Goal: Information Seeking & Learning: Learn about a topic

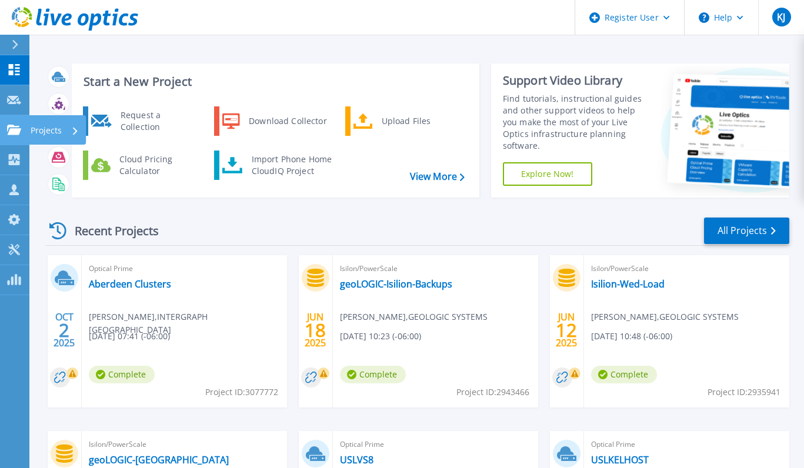
click at [10, 136] on link "Projects Projects" at bounding box center [14, 130] width 29 height 30
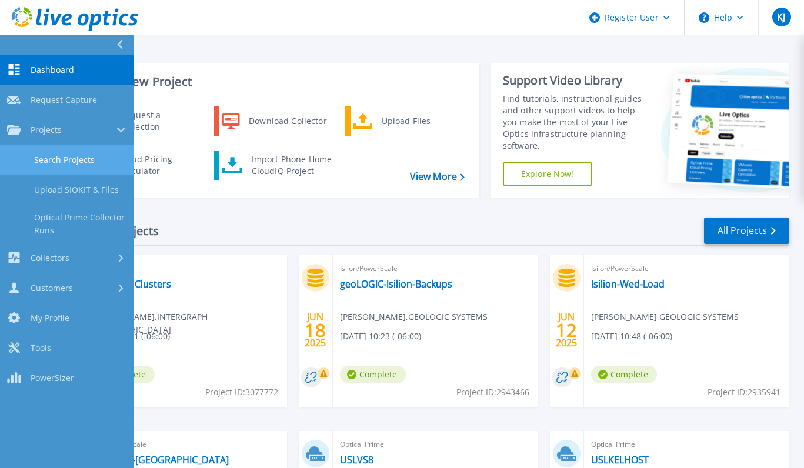
click at [47, 152] on link "Search Projects" at bounding box center [67, 160] width 134 height 30
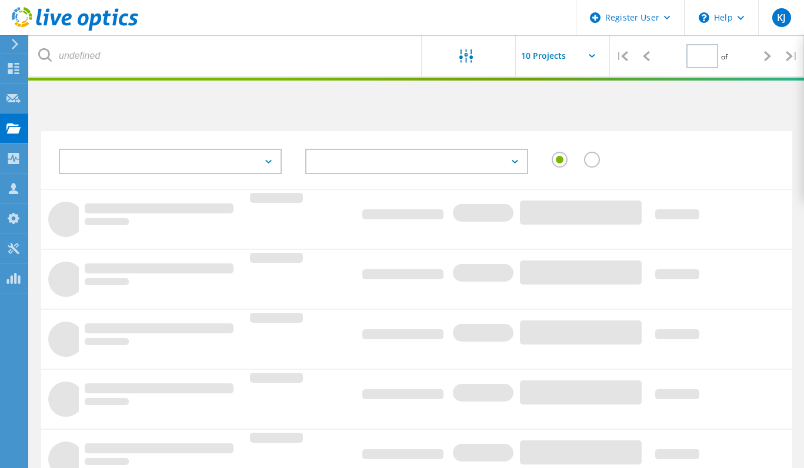
type input "1"
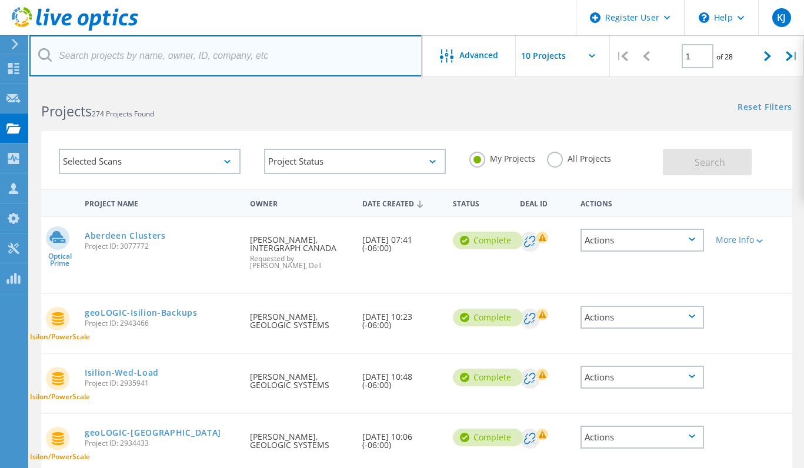
click at [158, 55] on input "text" at bounding box center [225, 55] width 393 height 41
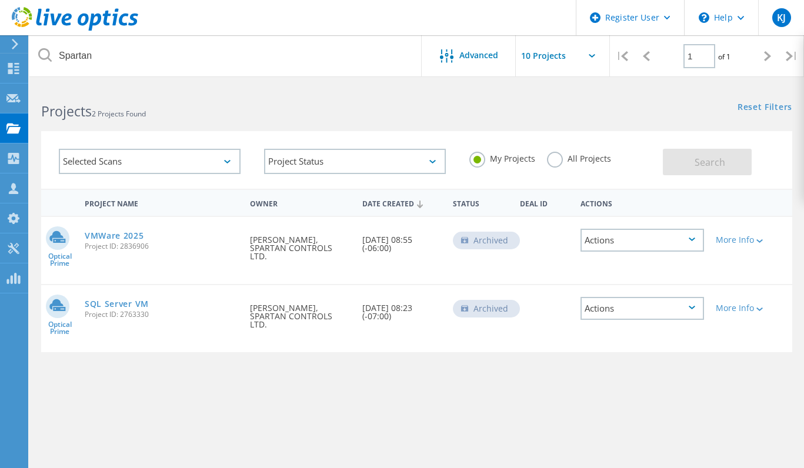
click at [553, 159] on label "All Projects" at bounding box center [579, 157] width 64 height 11
click at [0, 0] on input "All Projects" at bounding box center [0, 0] width 0 height 0
click at [722, 164] on span "Search" at bounding box center [710, 162] width 31 height 13
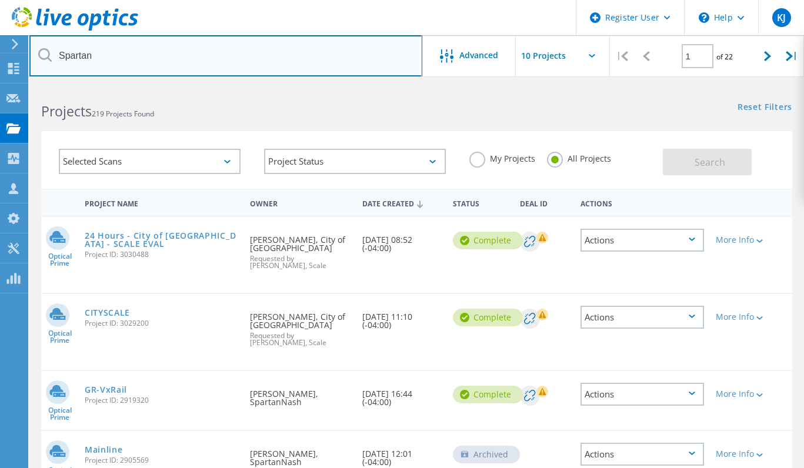
click at [257, 51] on input "Spartan" at bounding box center [225, 55] width 393 height 41
type input "Spartan Controls"
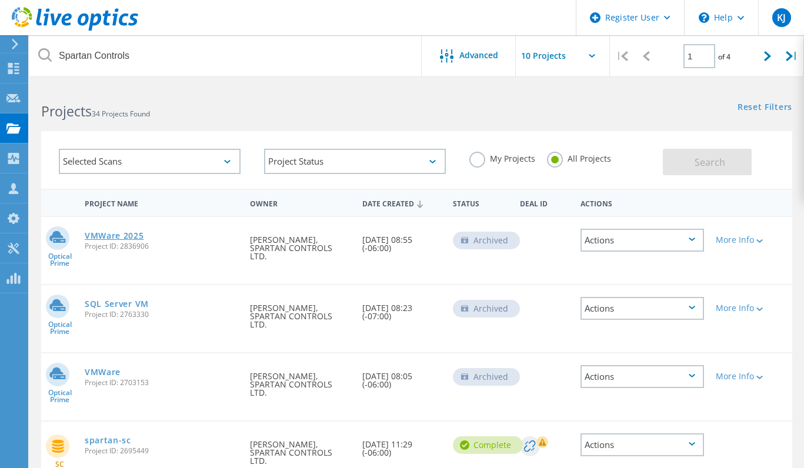
click at [114, 236] on link "VMWare 2025" at bounding box center [114, 236] width 59 height 8
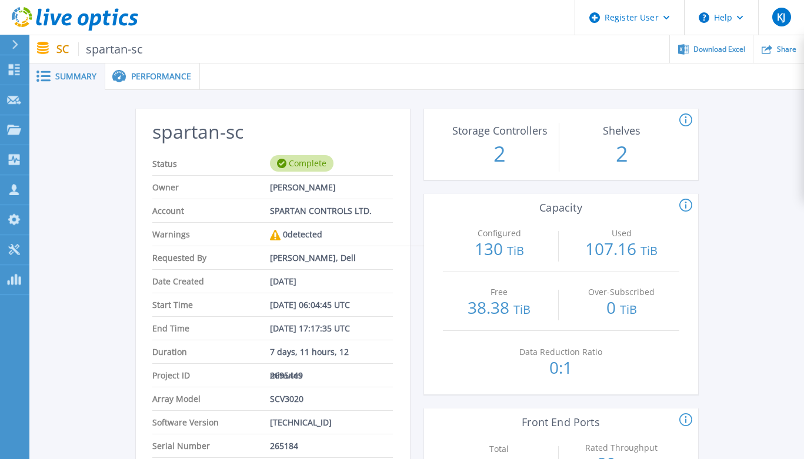
click at [200, 79] on div at bounding box center [502, 77] width 604 height 26
click at [185, 75] on span "Performance" at bounding box center [161, 76] width 60 height 8
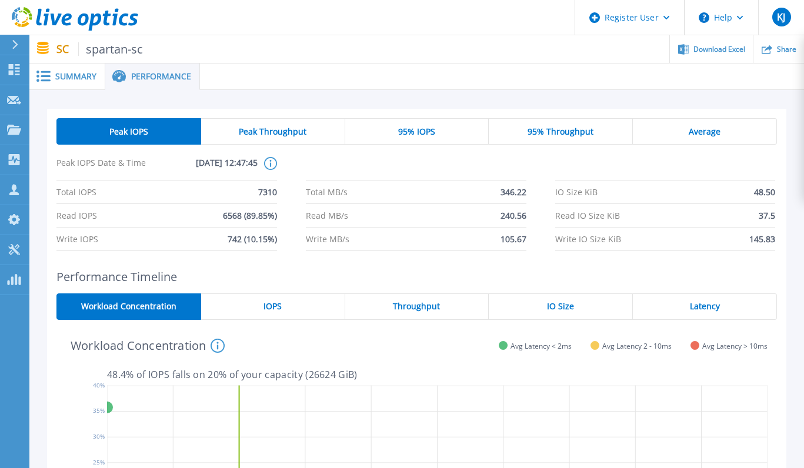
click at [83, 73] on span "Summary" at bounding box center [75, 76] width 41 height 8
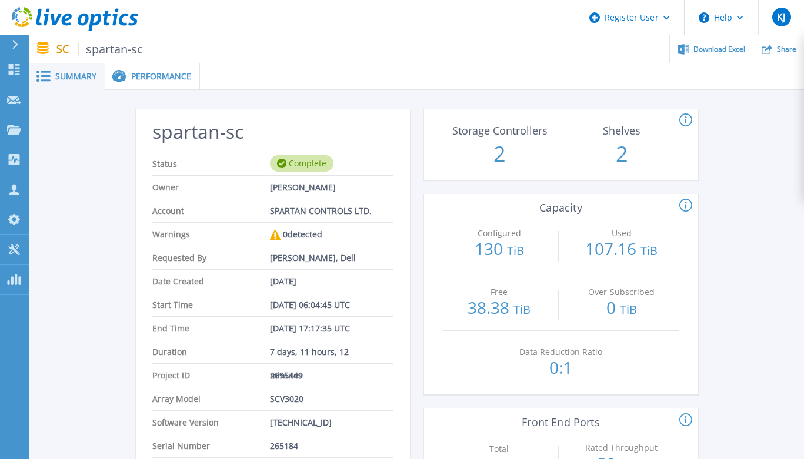
click at [159, 64] on div "Performance" at bounding box center [152, 77] width 95 height 26
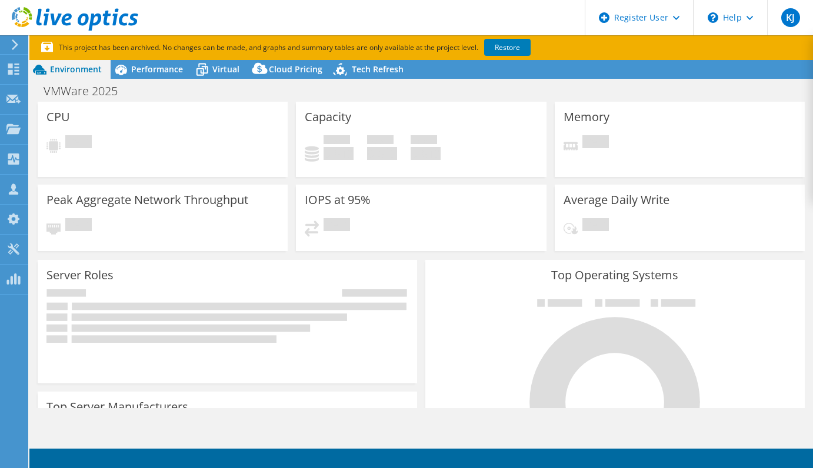
select select "USD"
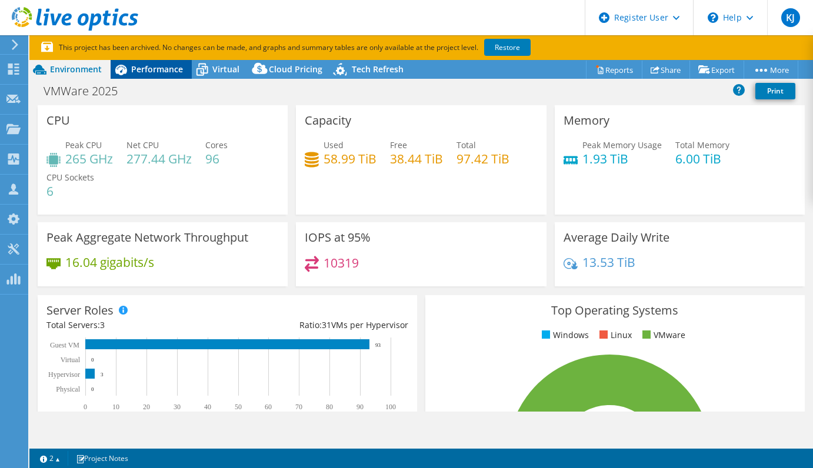
click at [170, 65] on span "Performance" at bounding box center [157, 69] width 52 height 11
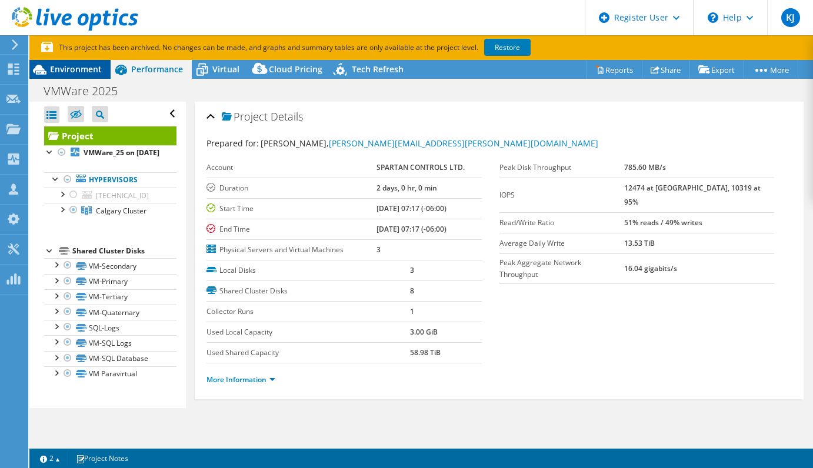
click at [58, 74] on span "Environment" at bounding box center [76, 69] width 52 height 11
